Goal: Check status: Check status

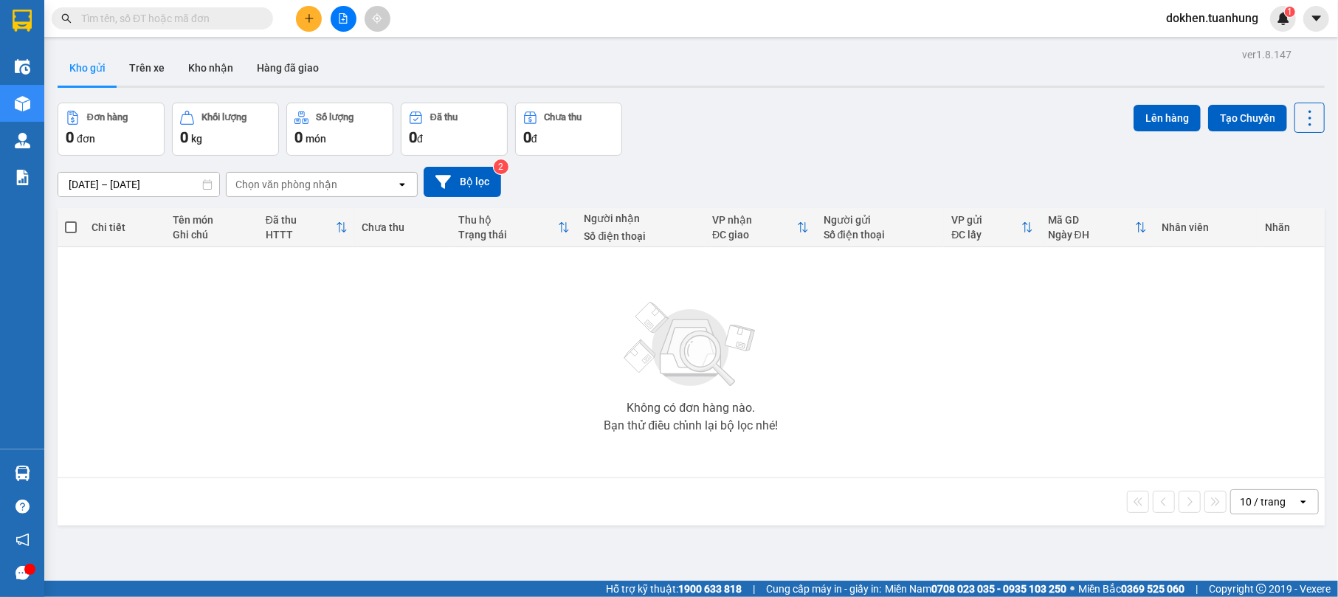
click at [173, 15] on input "text" at bounding box center [168, 18] width 174 height 16
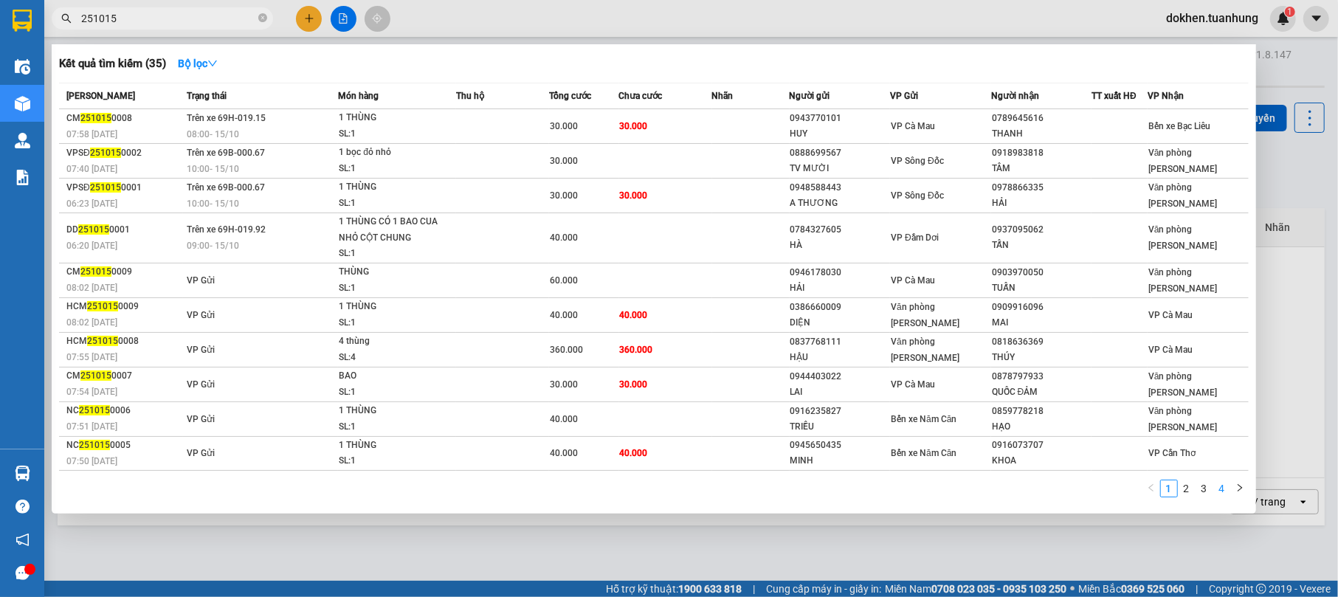
type input "251015"
click at [1221, 487] on link "4" at bounding box center [1222, 489] width 16 height 16
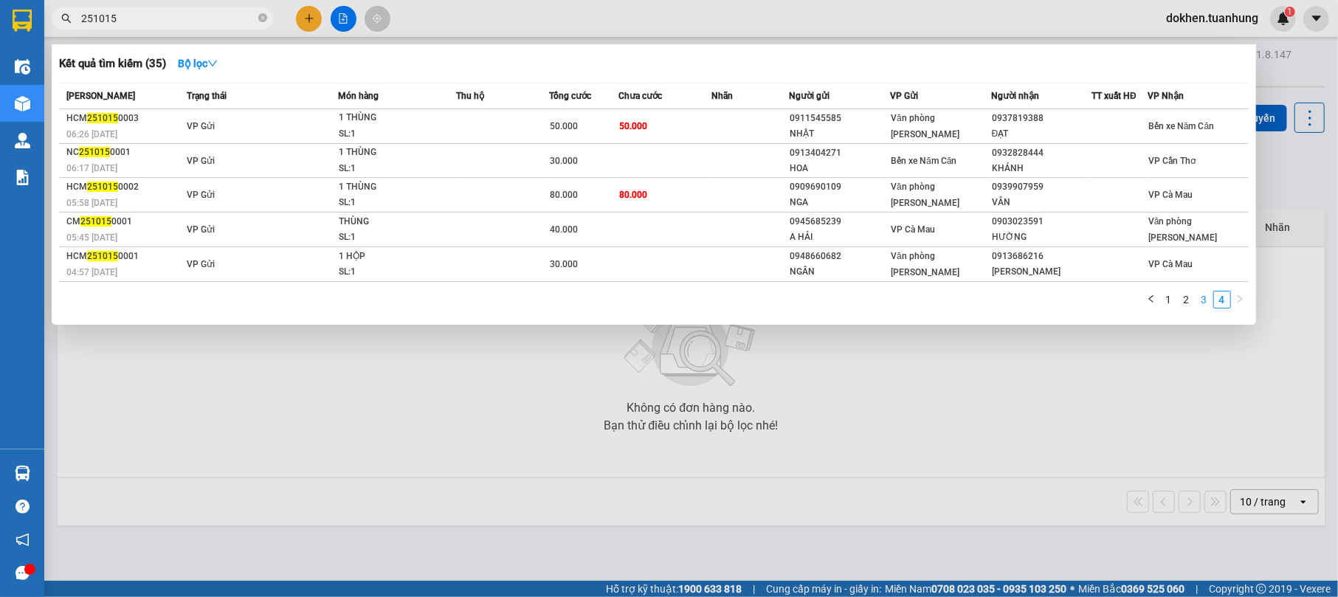
click at [1206, 303] on link "3" at bounding box center [1205, 300] width 16 height 16
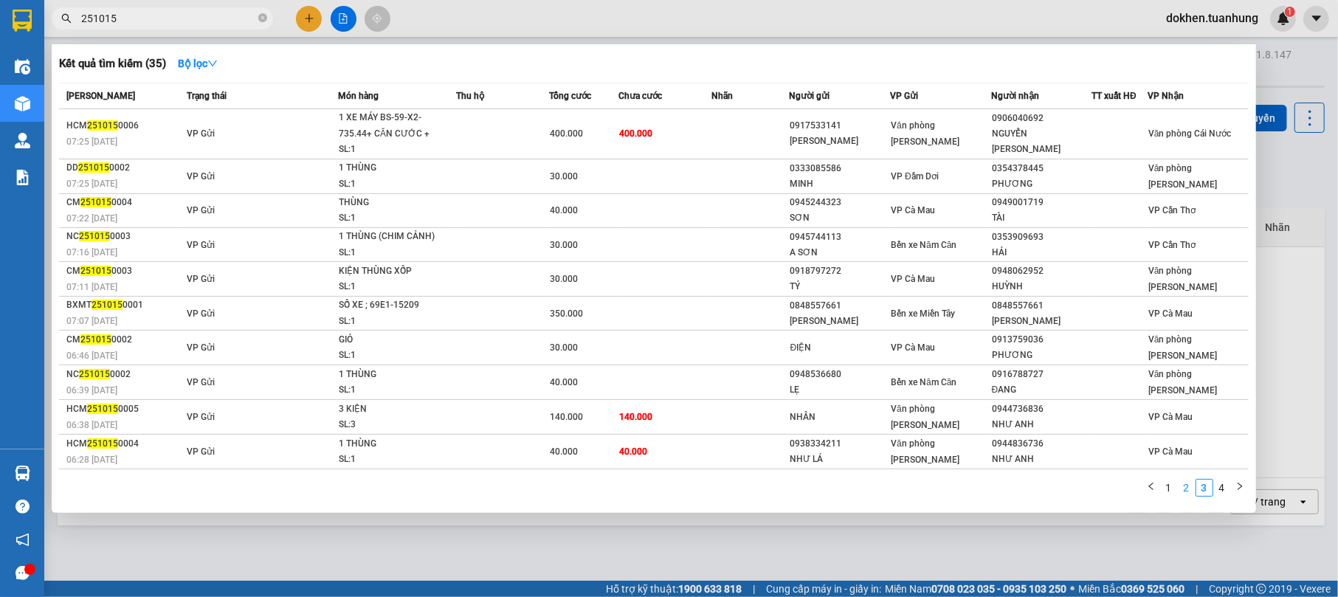
click at [1190, 489] on link "2" at bounding box center [1187, 488] width 16 height 16
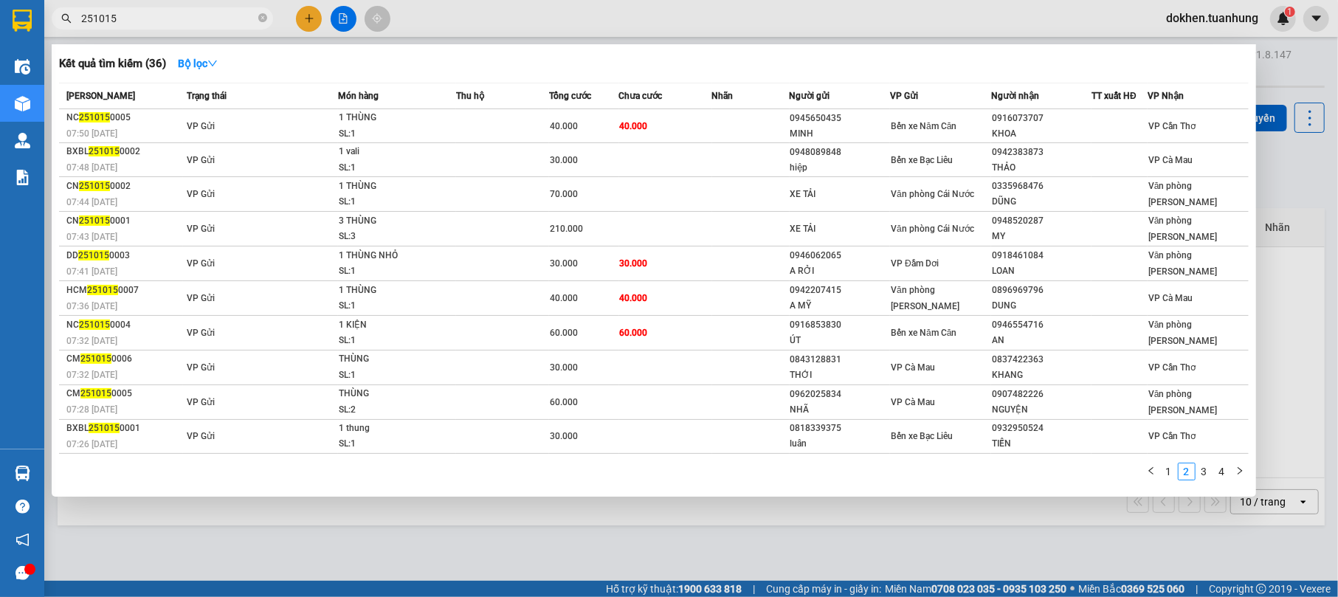
click at [1149, 547] on div at bounding box center [669, 298] width 1338 height 597
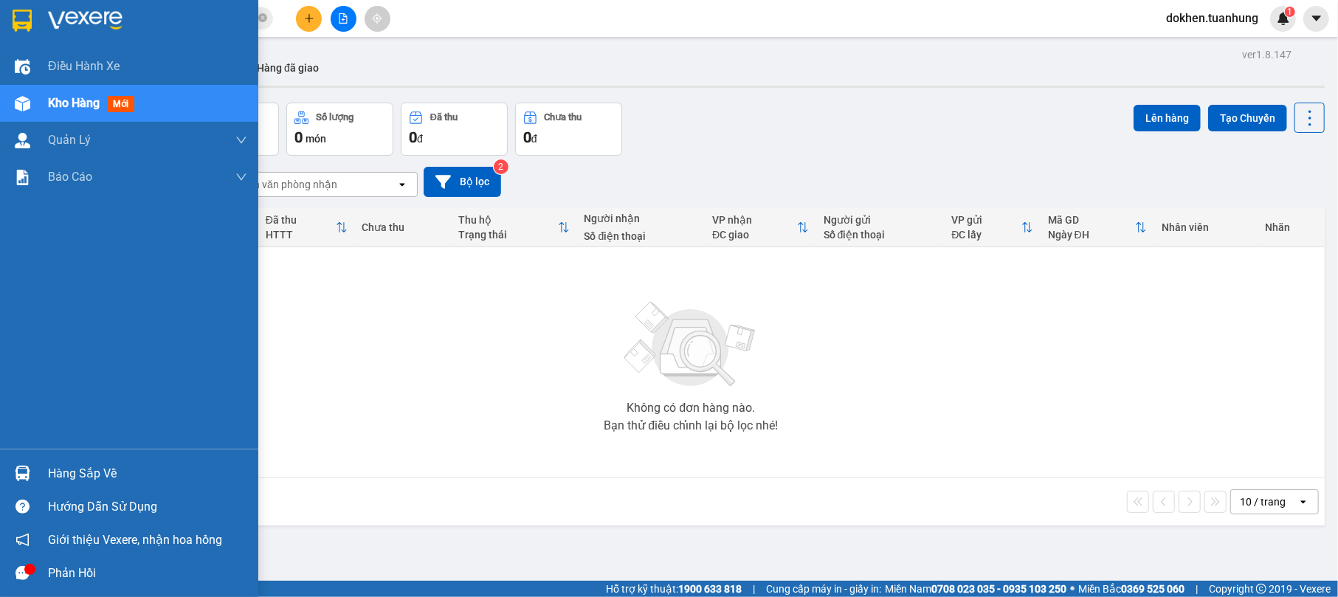
click at [80, 470] on div "Hàng sắp về" at bounding box center [147, 474] width 199 height 22
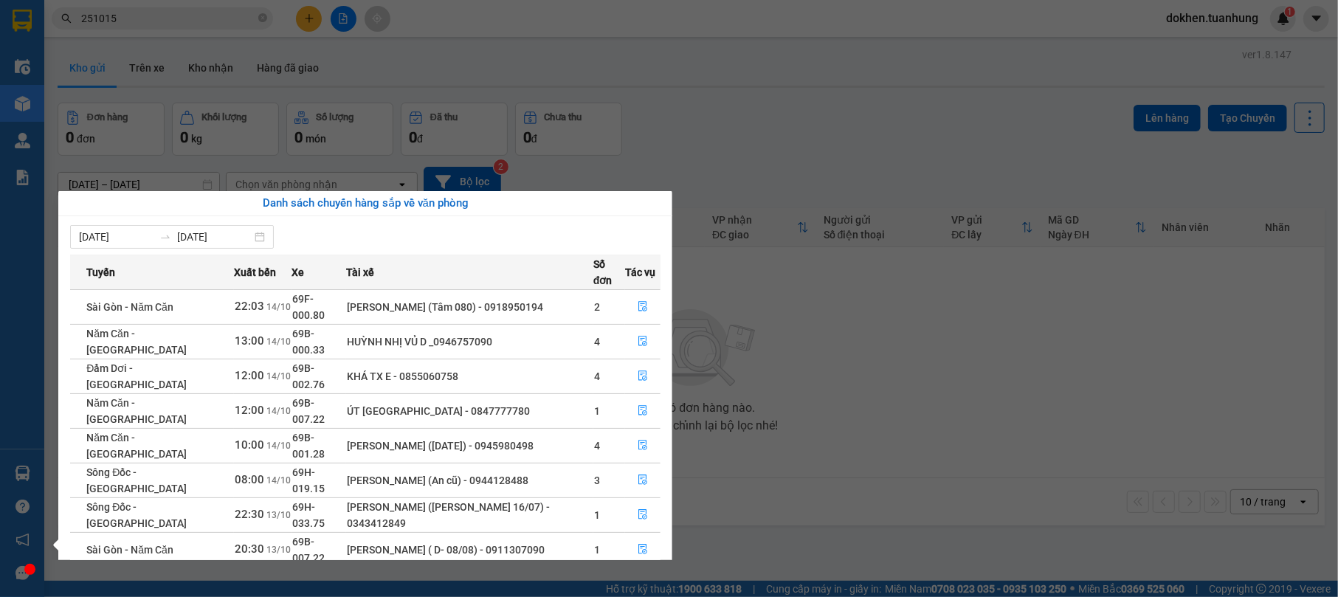
click at [850, 369] on section "Kết quả tìm kiếm ( 36 ) Bộ lọc Mã ĐH Trạng thái Món hàng Thu hộ Tổng cước Chưa …" at bounding box center [669, 298] width 1338 height 597
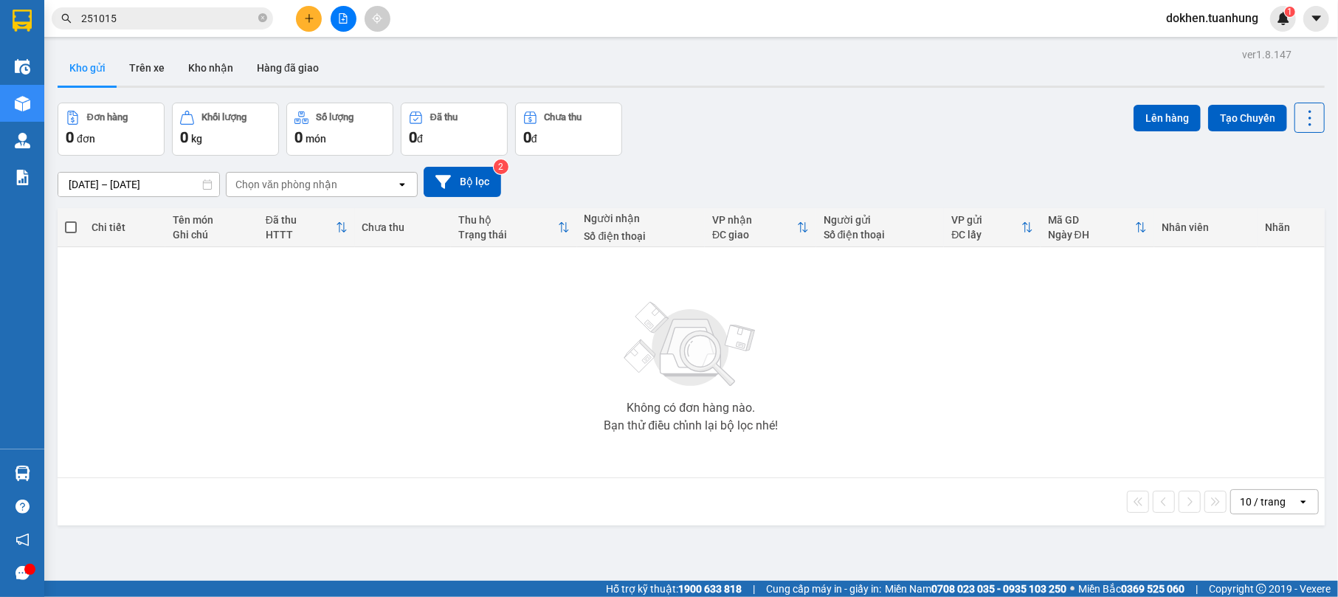
click at [512, 464] on div "Không có đơn hàng nào. Bạn thử điều chỉnh lại bộ lọc nhé!" at bounding box center [691, 362] width 1253 height 221
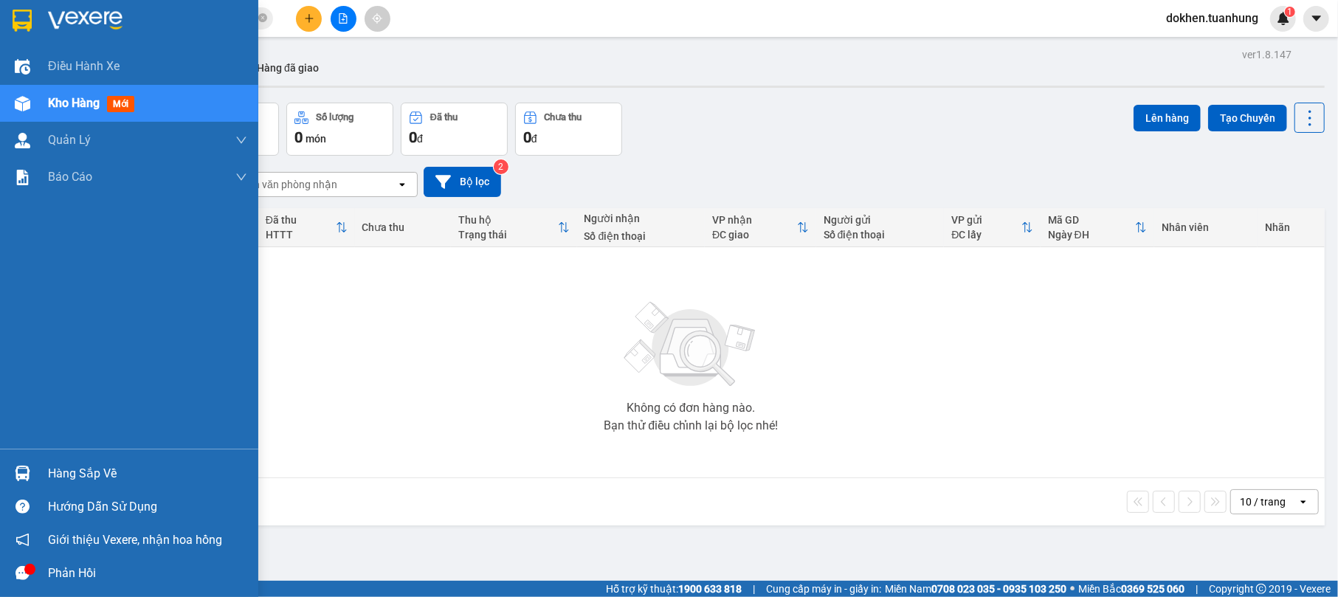
click at [92, 470] on div "Hàng sắp về" at bounding box center [147, 474] width 199 height 22
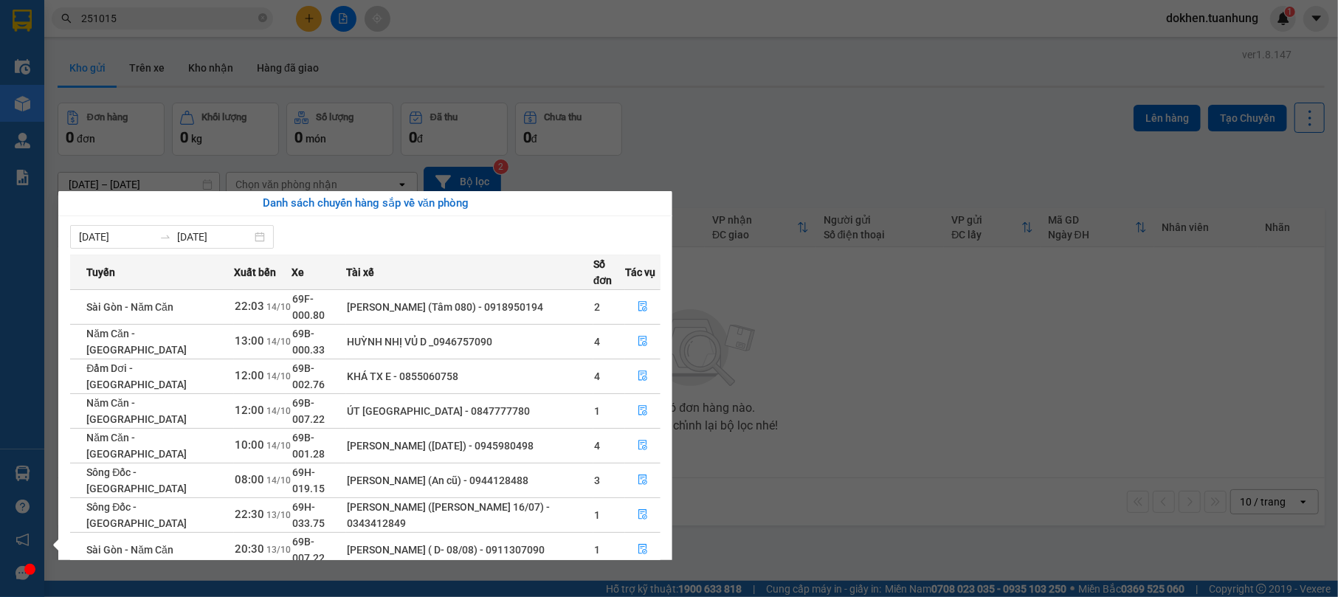
click at [844, 432] on section "Kết quả tìm kiếm ( 36 ) Bộ lọc Mã ĐH Trạng thái Món hàng Thu hộ Tổng cước Chưa …" at bounding box center [669, 298] width 1338 height 597
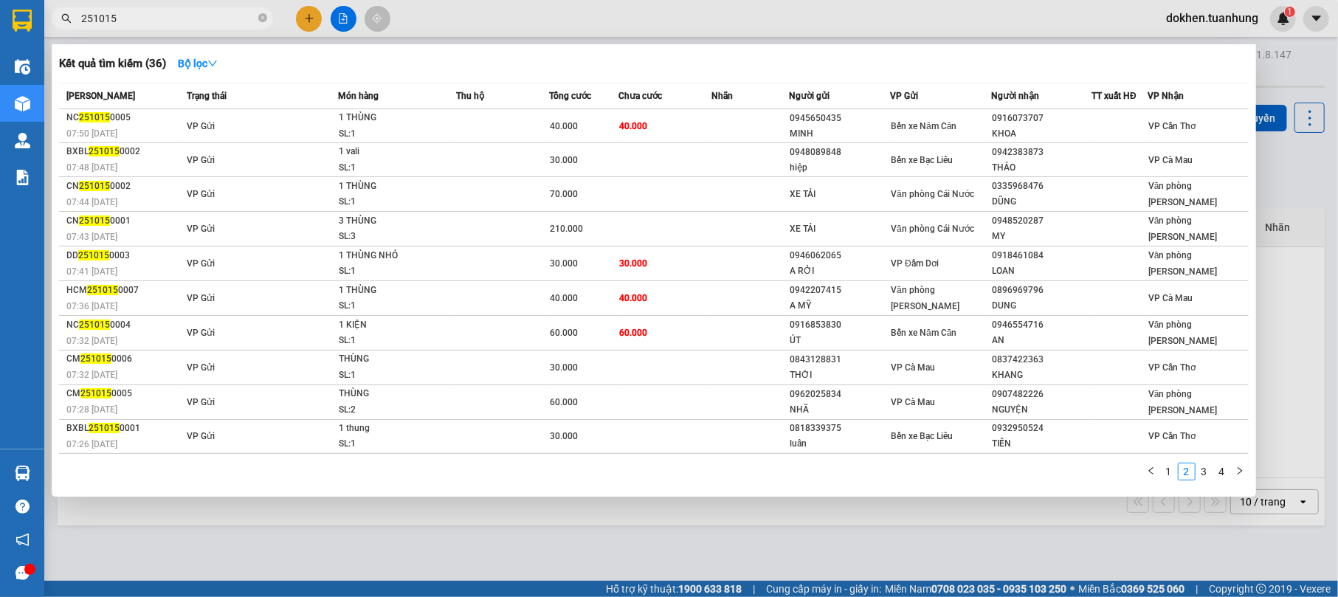
click at [190, 13] on input "251015" at bounding box center [168, 18] width 174 height 16
click at [1221, 473] on link "4" at bounding box center [1222, 472] width 16 height 16
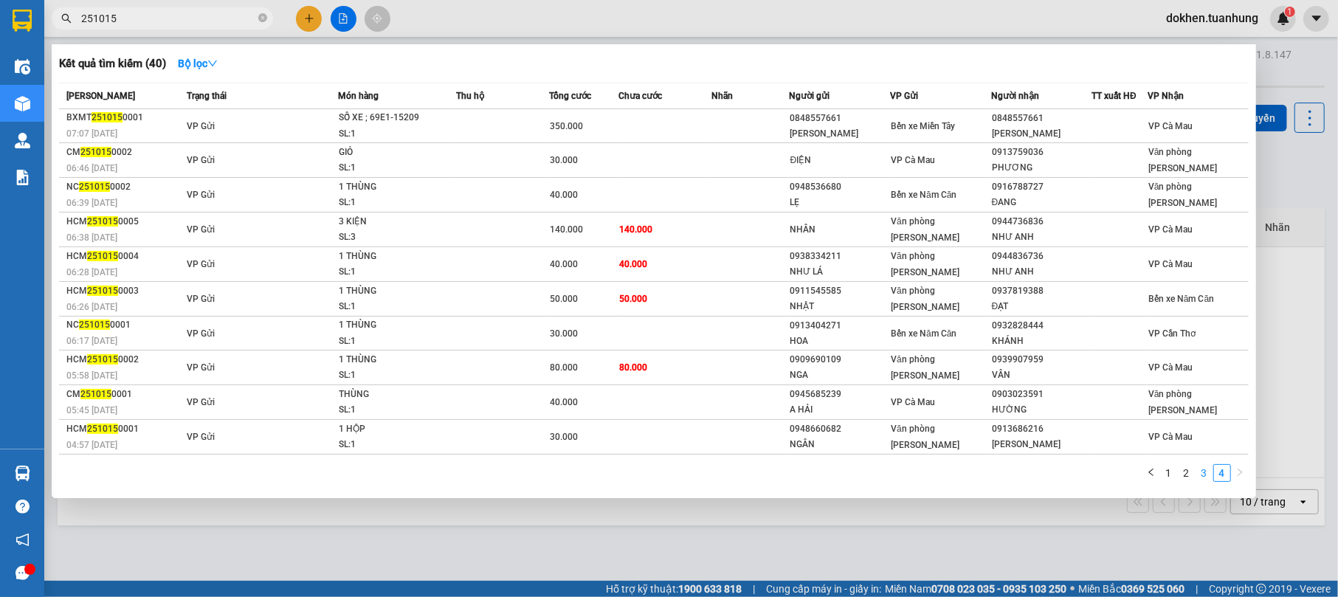
click at [1205, 469] on link "3" at bounding box center [1205, 473] width 16 height 16
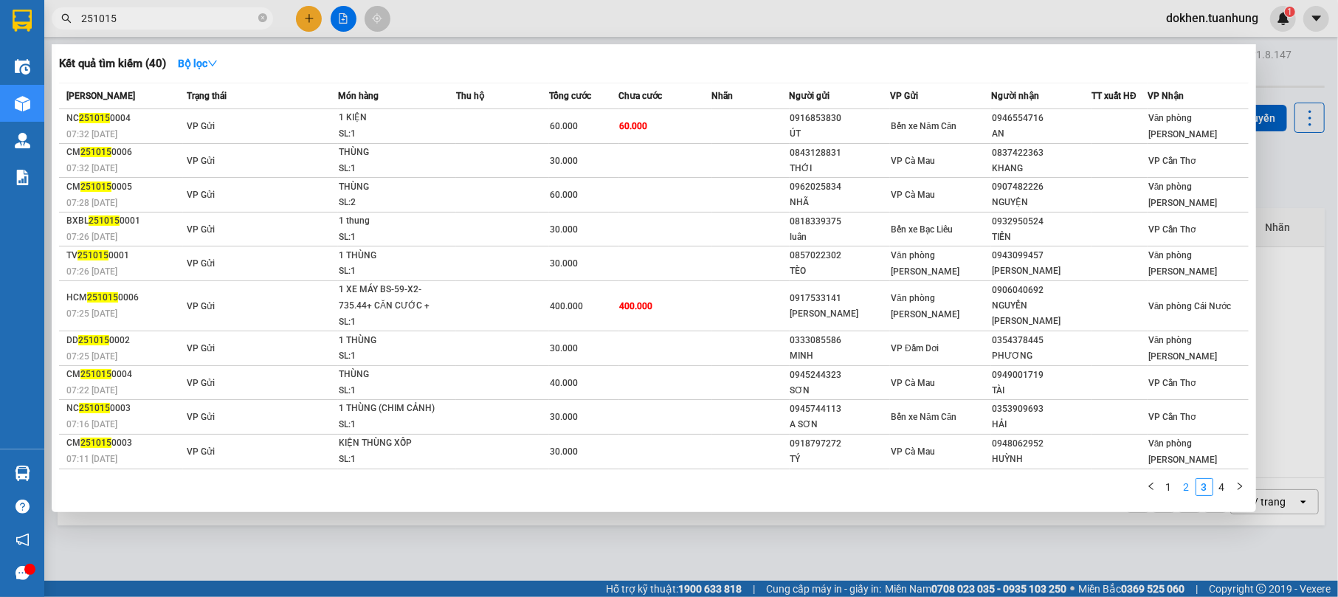
click at [1186, 490] on link "2" at bounding box center [1187, 487] width 16 height 16
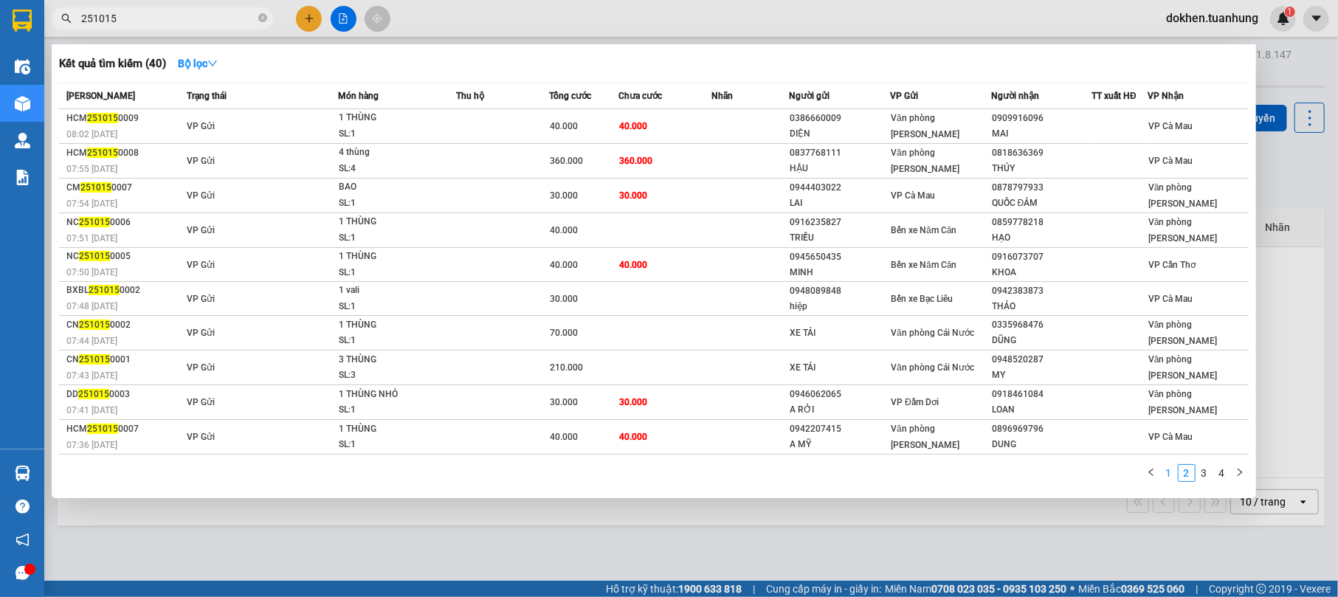
click at [1168, 470] on link "1" at bounding box center [1169, 473] width 16 height 16
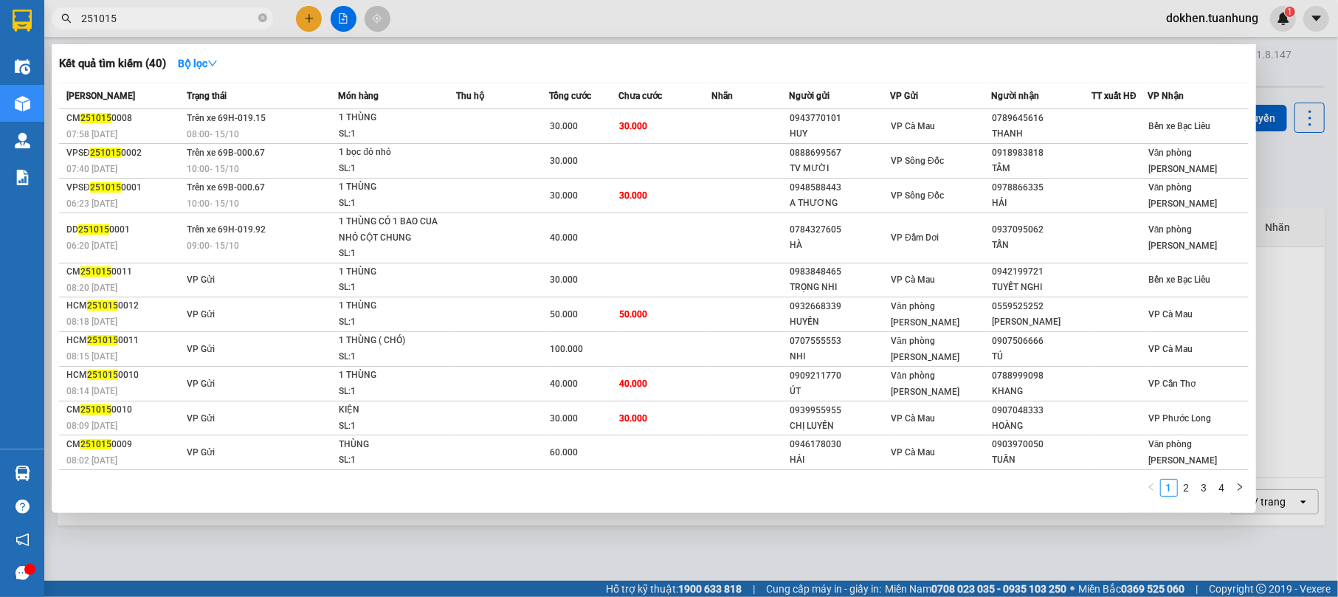
click at [1028, 537] on div at bounding box center [669, 298] width 1338 height 597
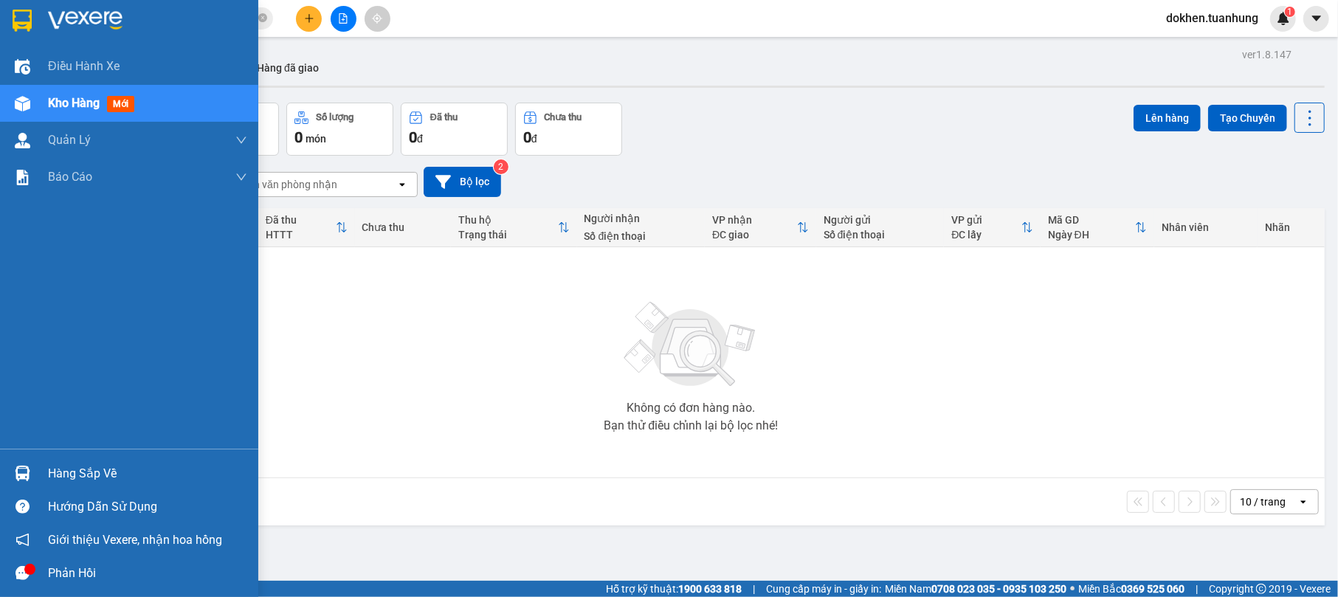
click at [47, 458] on div "Hàng sắp về" at bounding box center [129, 473] width 258 height 33
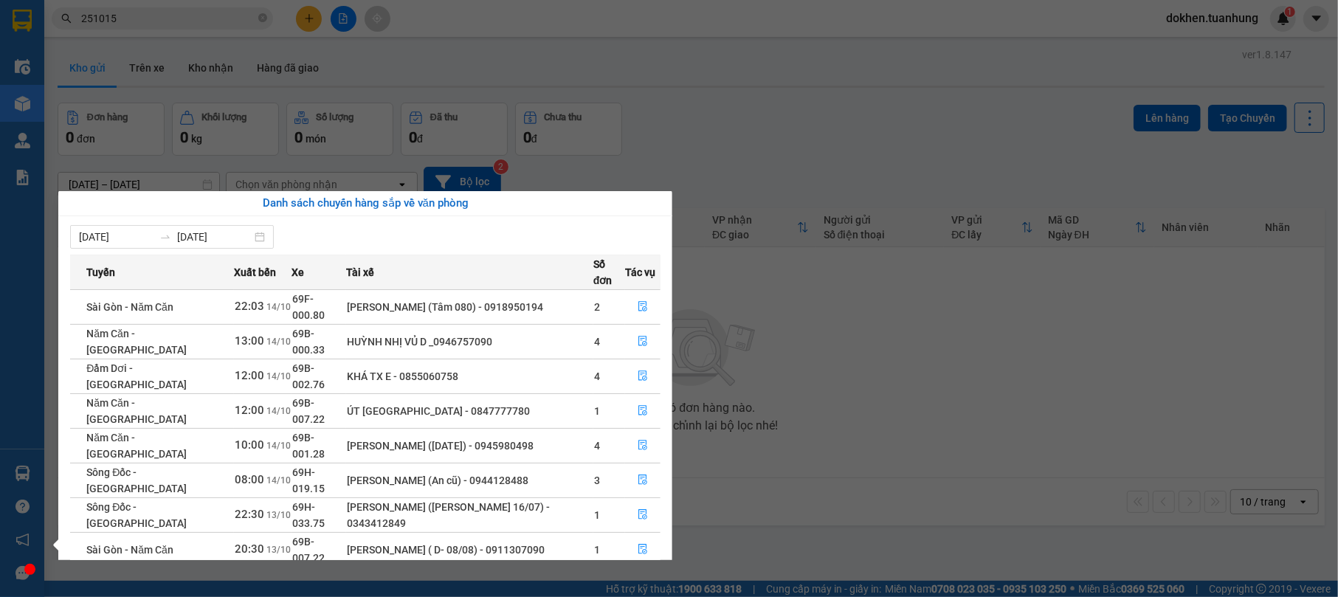
click at [914, 301] on section "Kết quả tìm kiếm ( 40 ) Bộ lọc Mã ĐH Trạng thái Món hàng Thu hộ Tổng cước Chưa …" at bounding box center [669, 298] width 1338 height 597
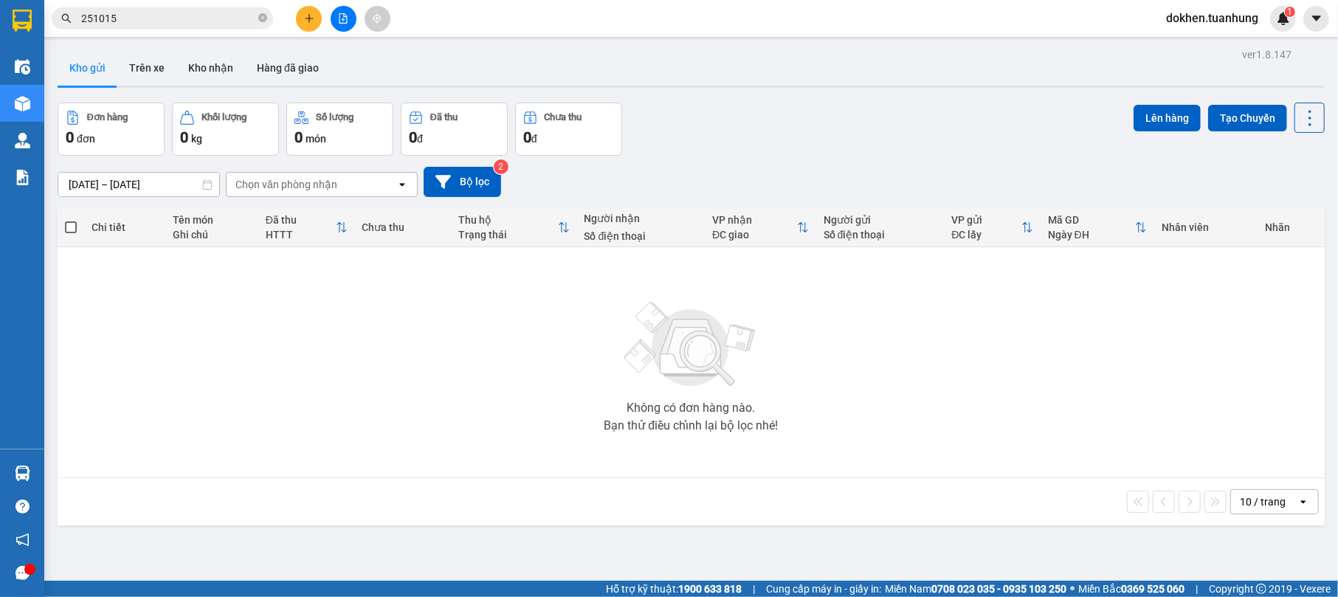
click at [159, 12] on input "251015" at bounding box center [168, 18] width 174 height 16
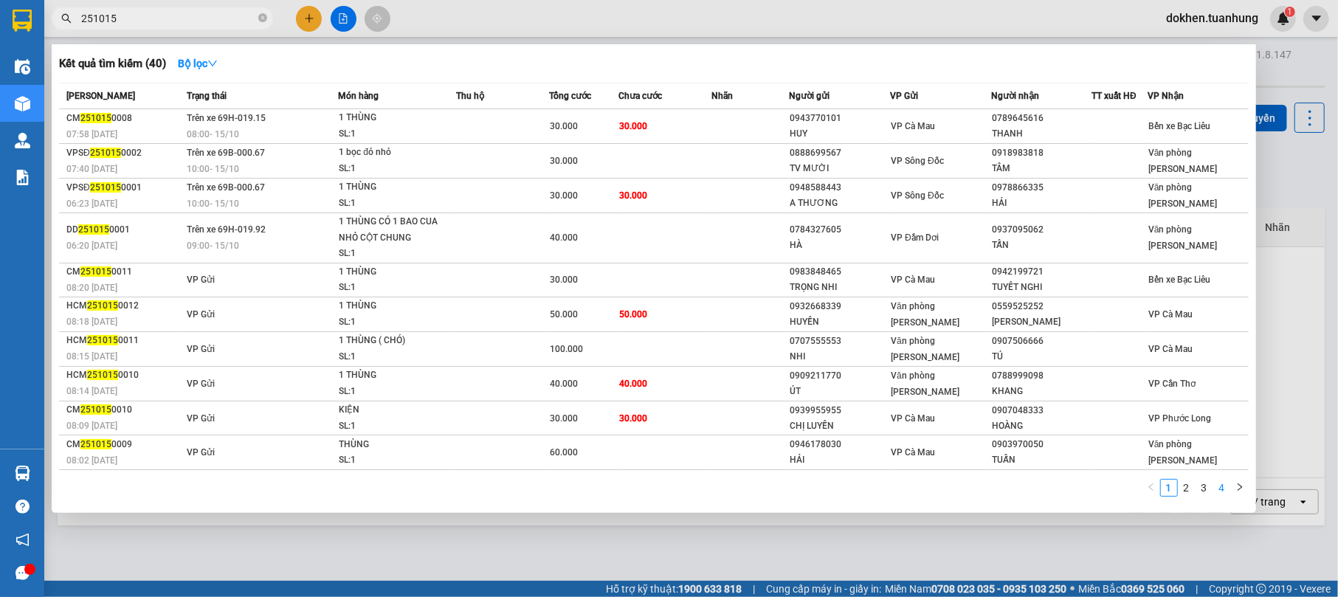
click at [1228, 485] on link "4" at bounding box center [1222, 488] width 16 height 16
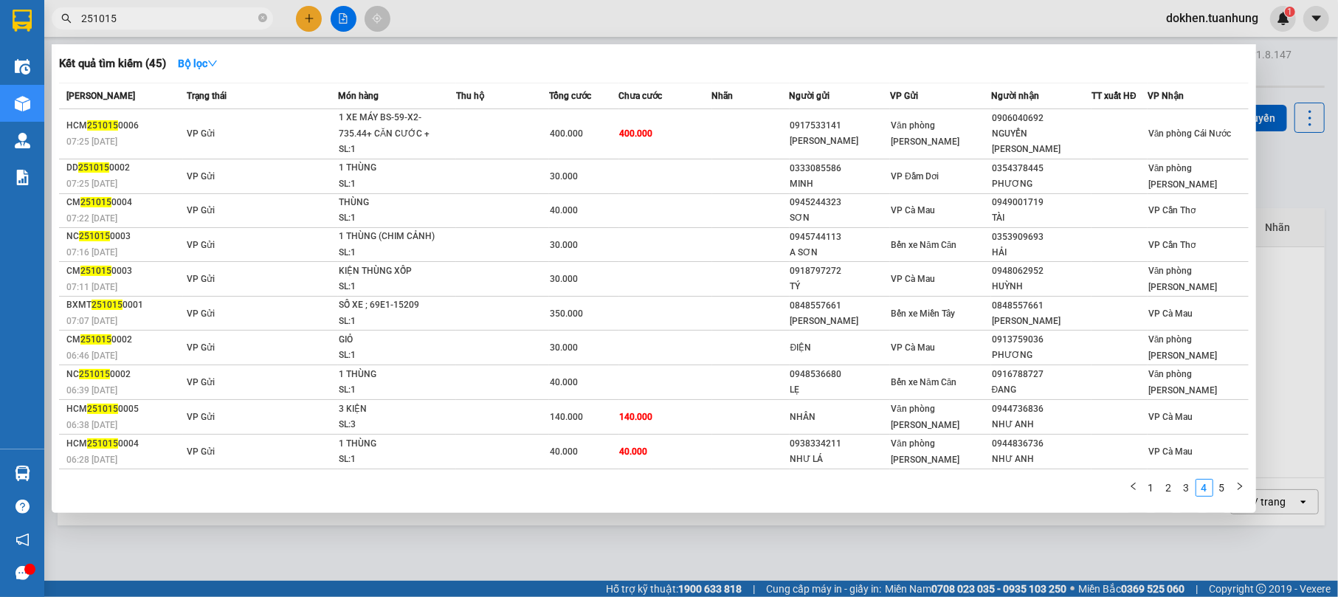
click at [1230, 498] on div "1 2 3 4 5" at bounding box center [654, 491] width 1190 height 27
click at [1230, 489] on li "5" at bounding box center [1223, 488] width 18 height 18
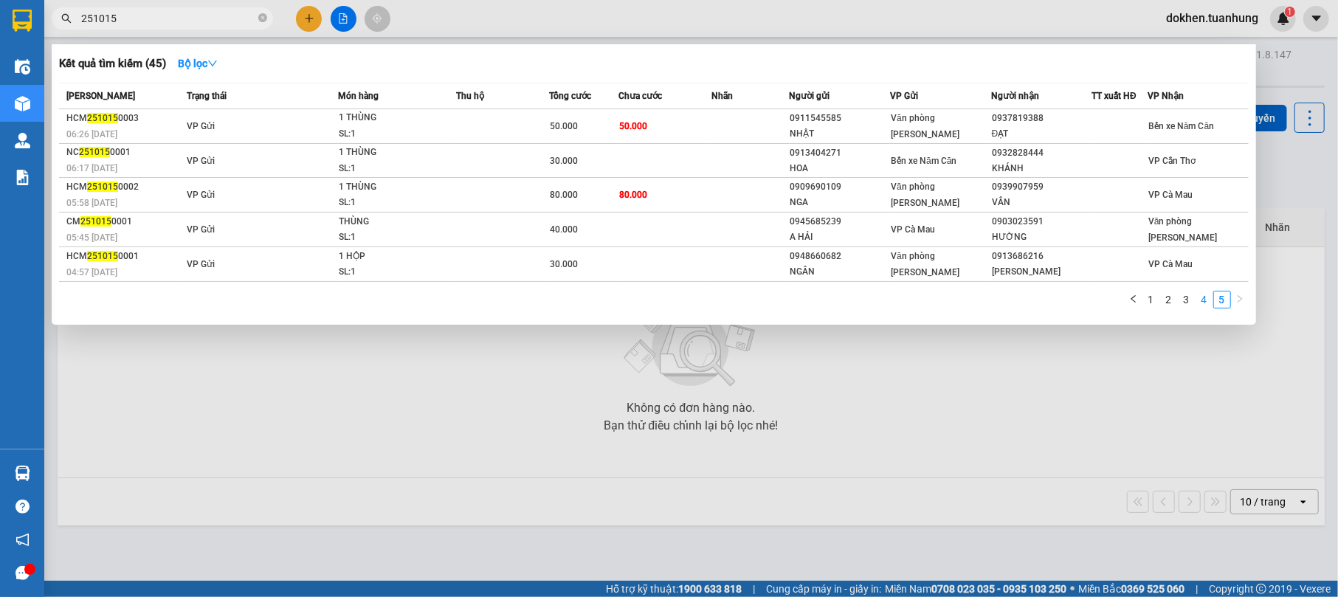
click at [1205, 301] on link "4" at bounding box center [1205, 300] width 16 height 16
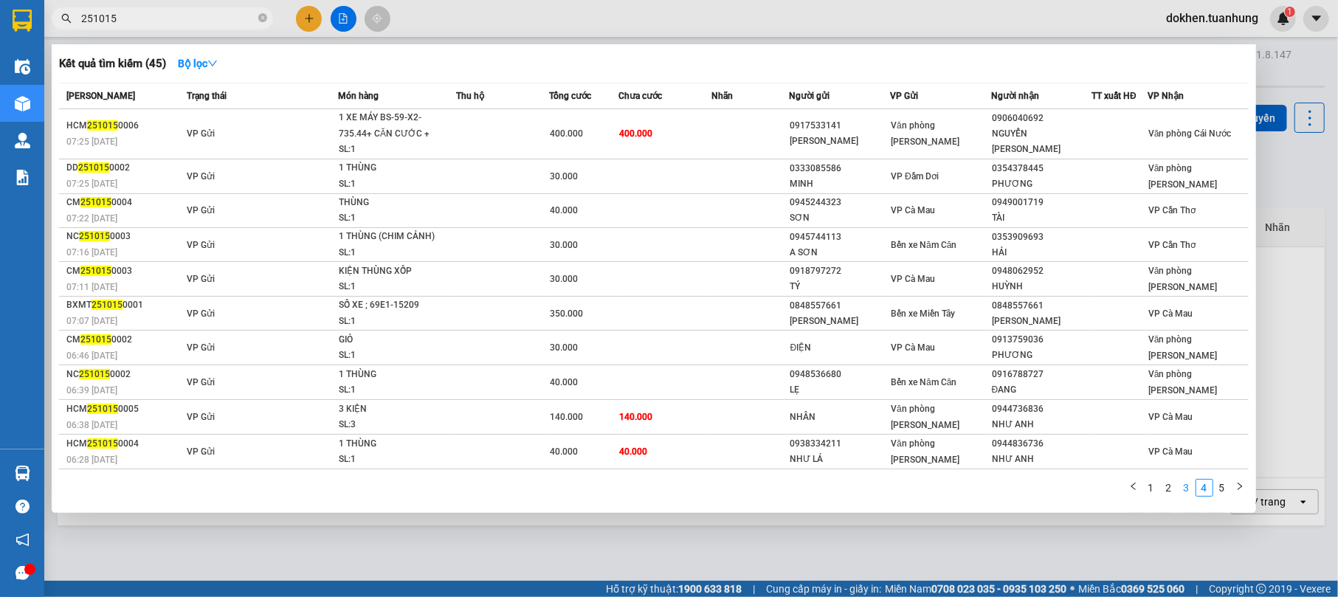
click at [1190, 491] on link "3" at bounding box center [1187, 488] width 16 height 16
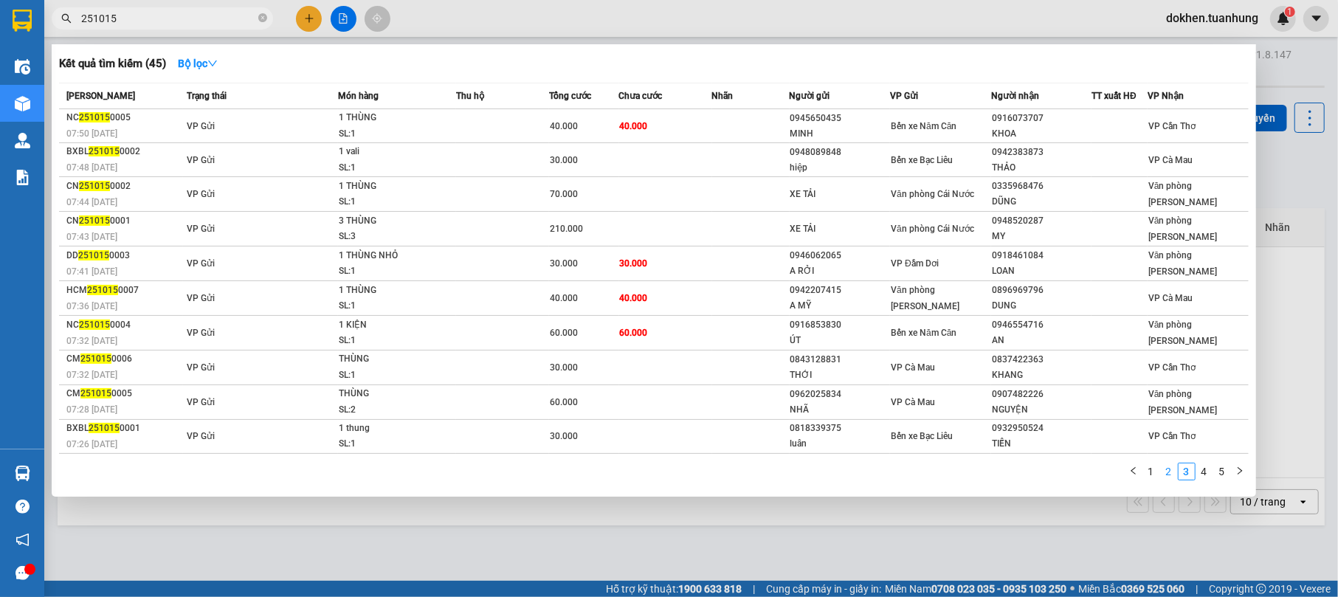
click at [1166, 468] on link "2" at bounding box center [1169, 472] width 16 height 16
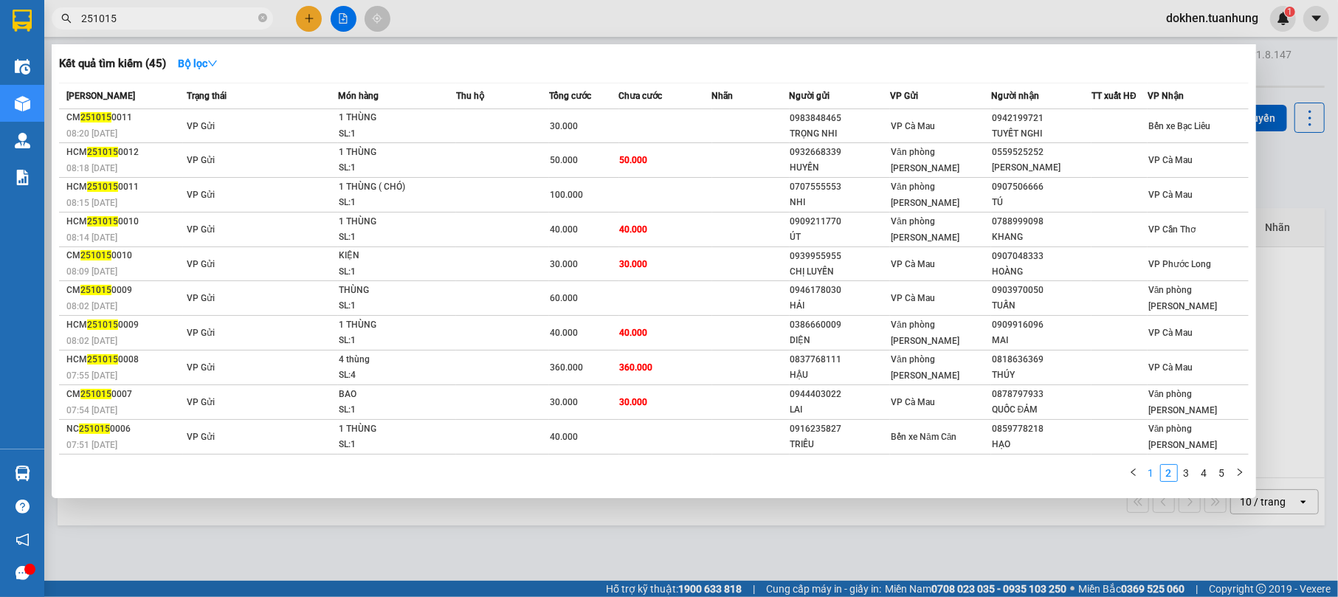
click at [1153, 470] on link "1" at bounding box center [1151, 473] width 16 height 16
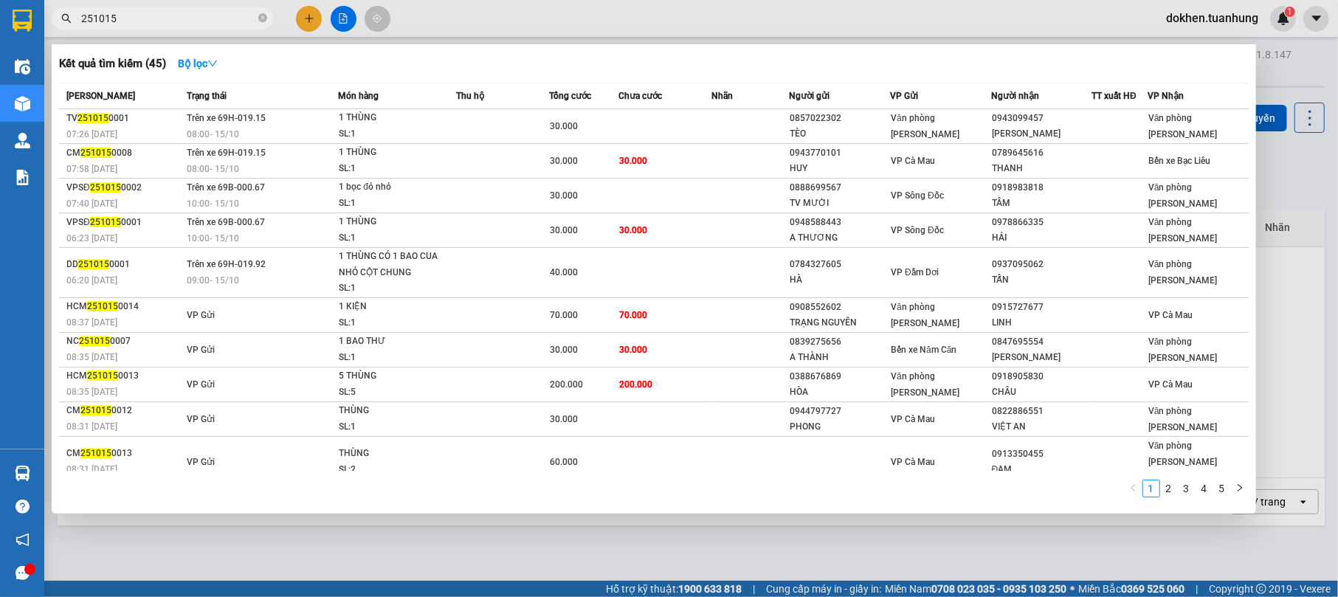
click at [1162, 531] on div at bounding box center [669, 298] width 1338 height 597
